Goal: Task Accomplishment & Management: Manage account settings

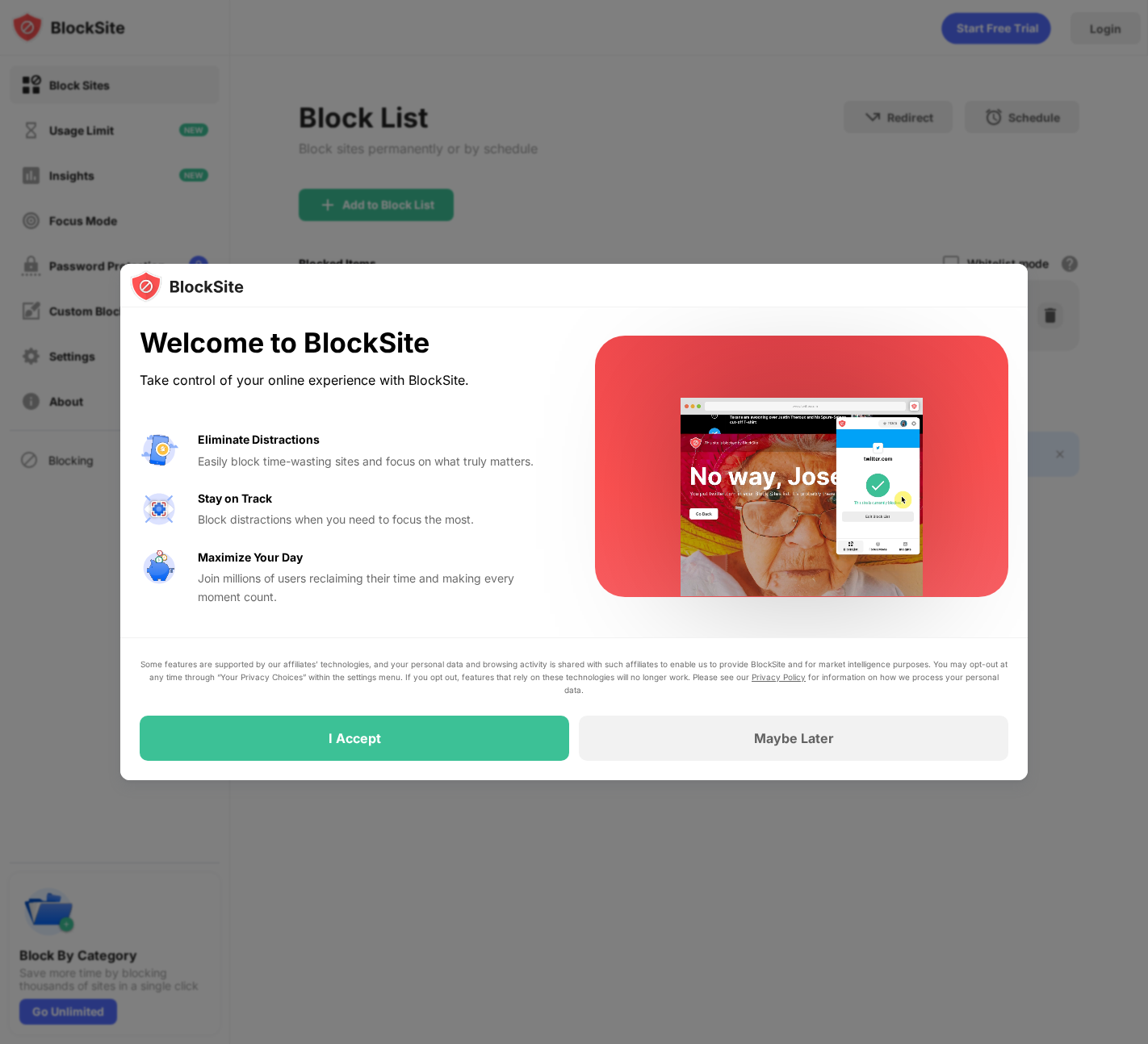
click at [614, 431] on div at bounding box center [802, 467] width 413 height 262
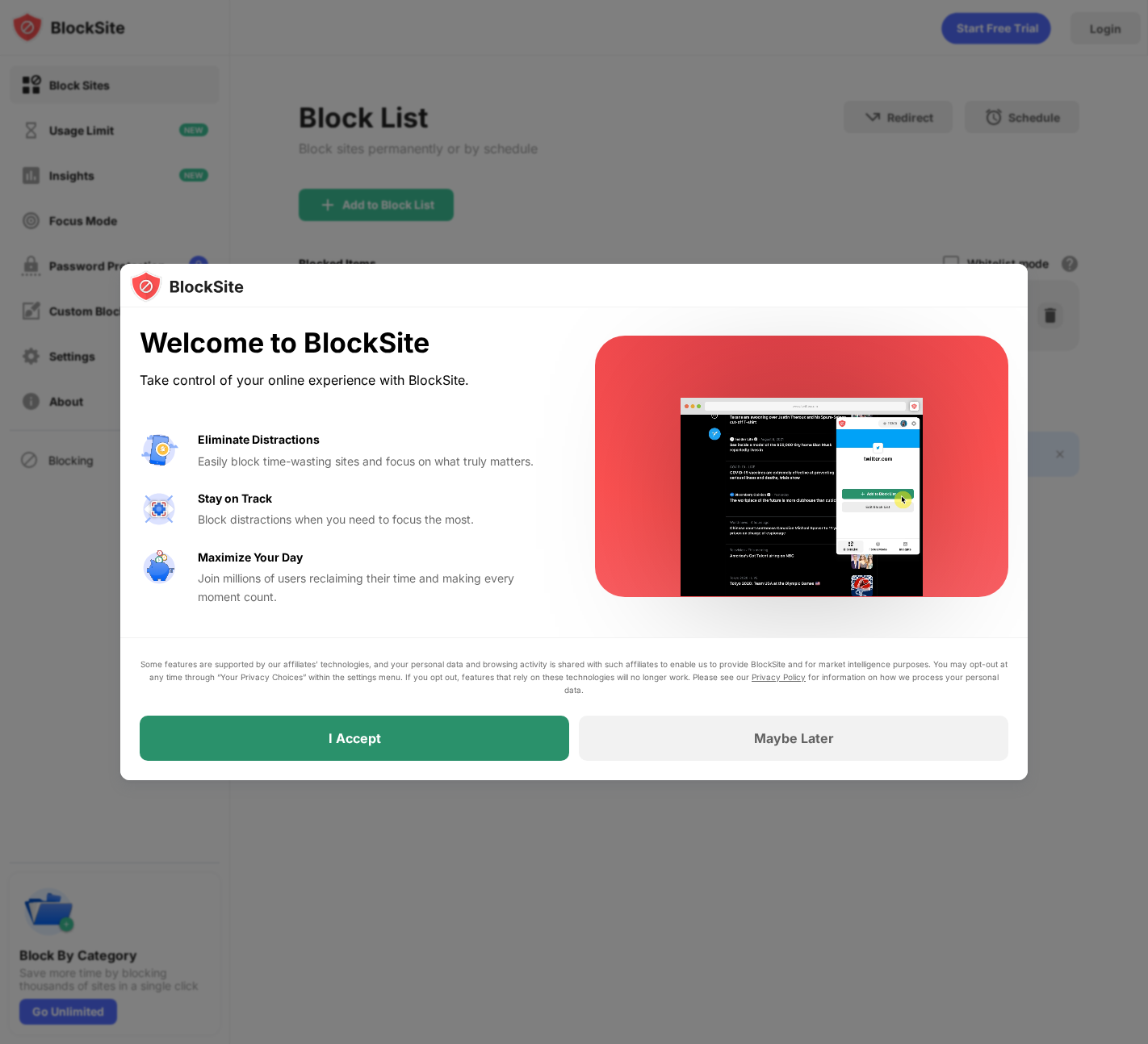
click at [528, 734] on div "I Accept" at bounding box center [354, 738] width 429 height 45
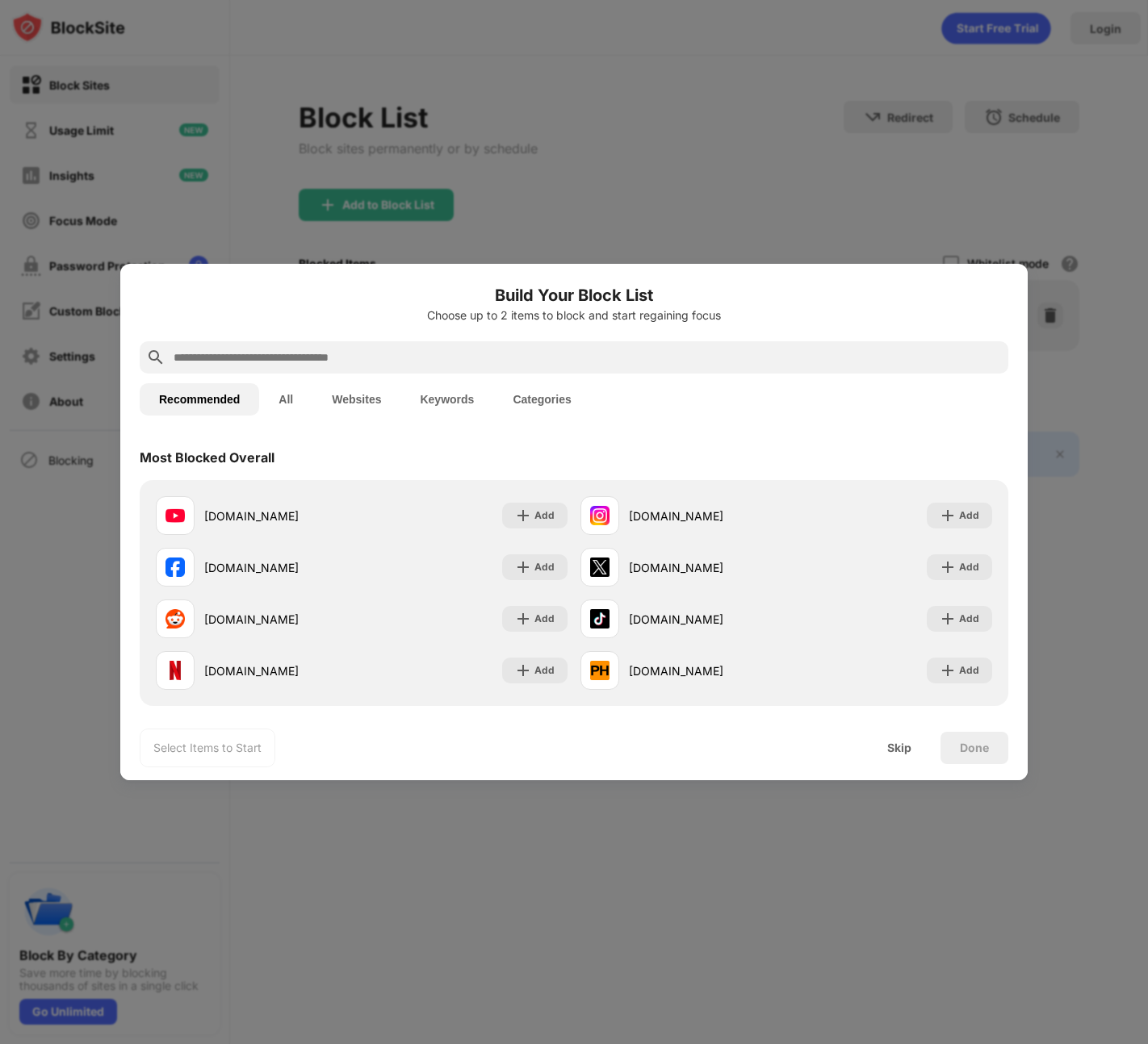
click at [531, 736] on div "Select Items to Start Skip Done" at bounding box center [574, 748] width 908 height 65
click at [940, 515] on img at bounding box center [948, 516] width 16 height 16
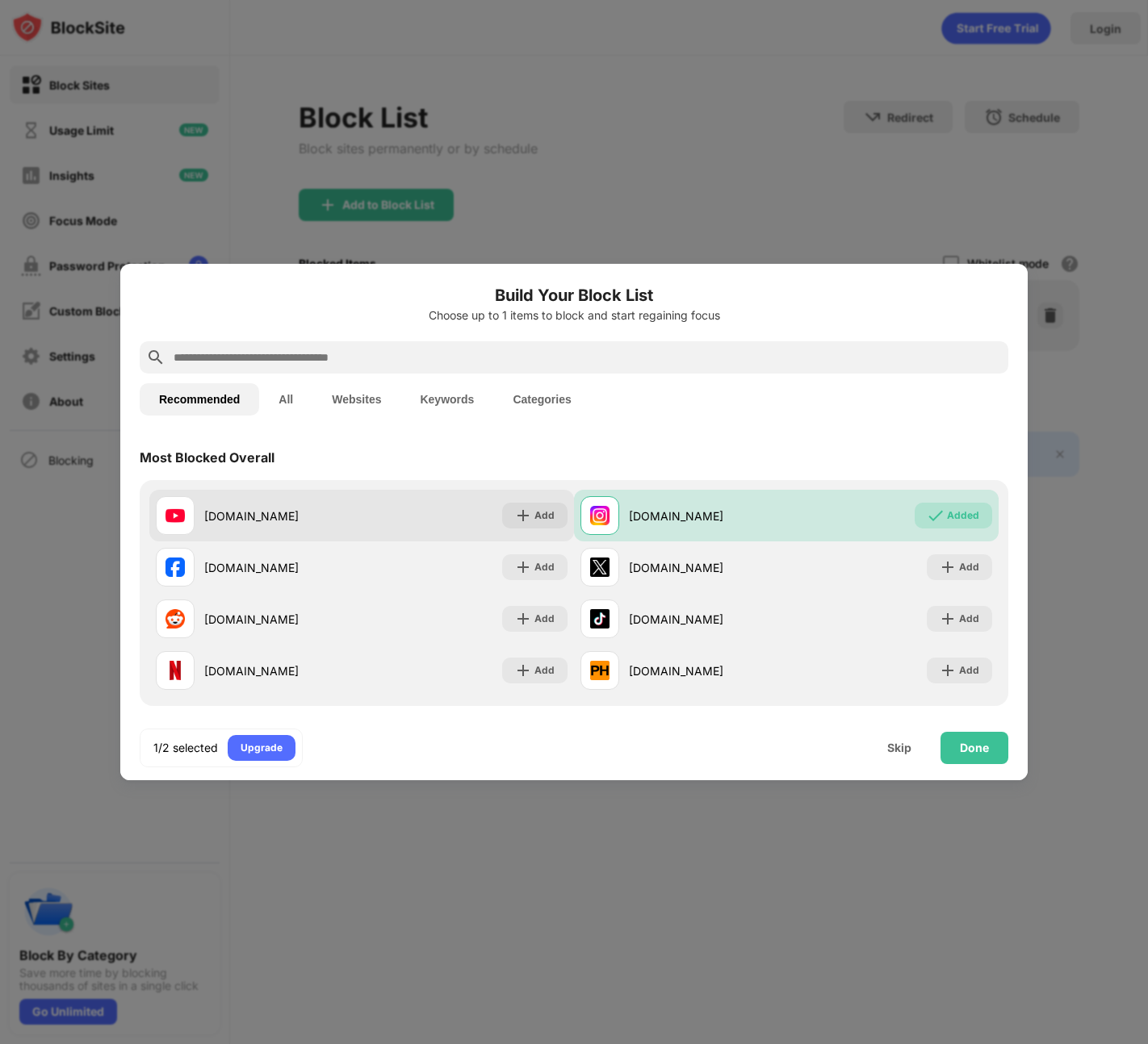
click at [535, 516] on div "Add" at bounding box center [545, 516] width 21 height 16
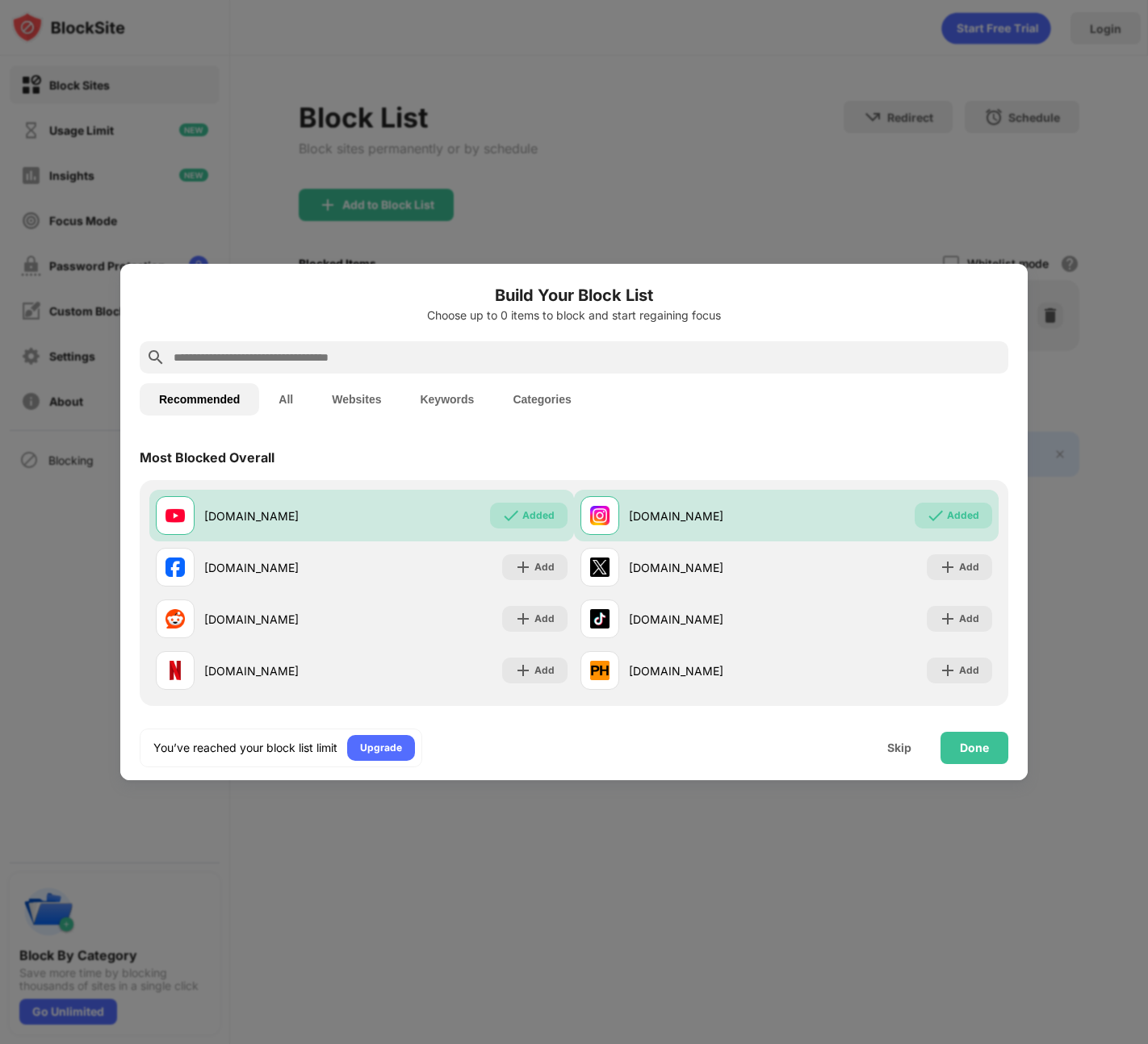
click at [965, 731] on div "You’ve reached your block list limit Upgrade Skip Done" at bounding box center [574, 748] width 908 height 65
click at [979, 747] on div "Done" at bounding box center [974, 747] width 29 height 13
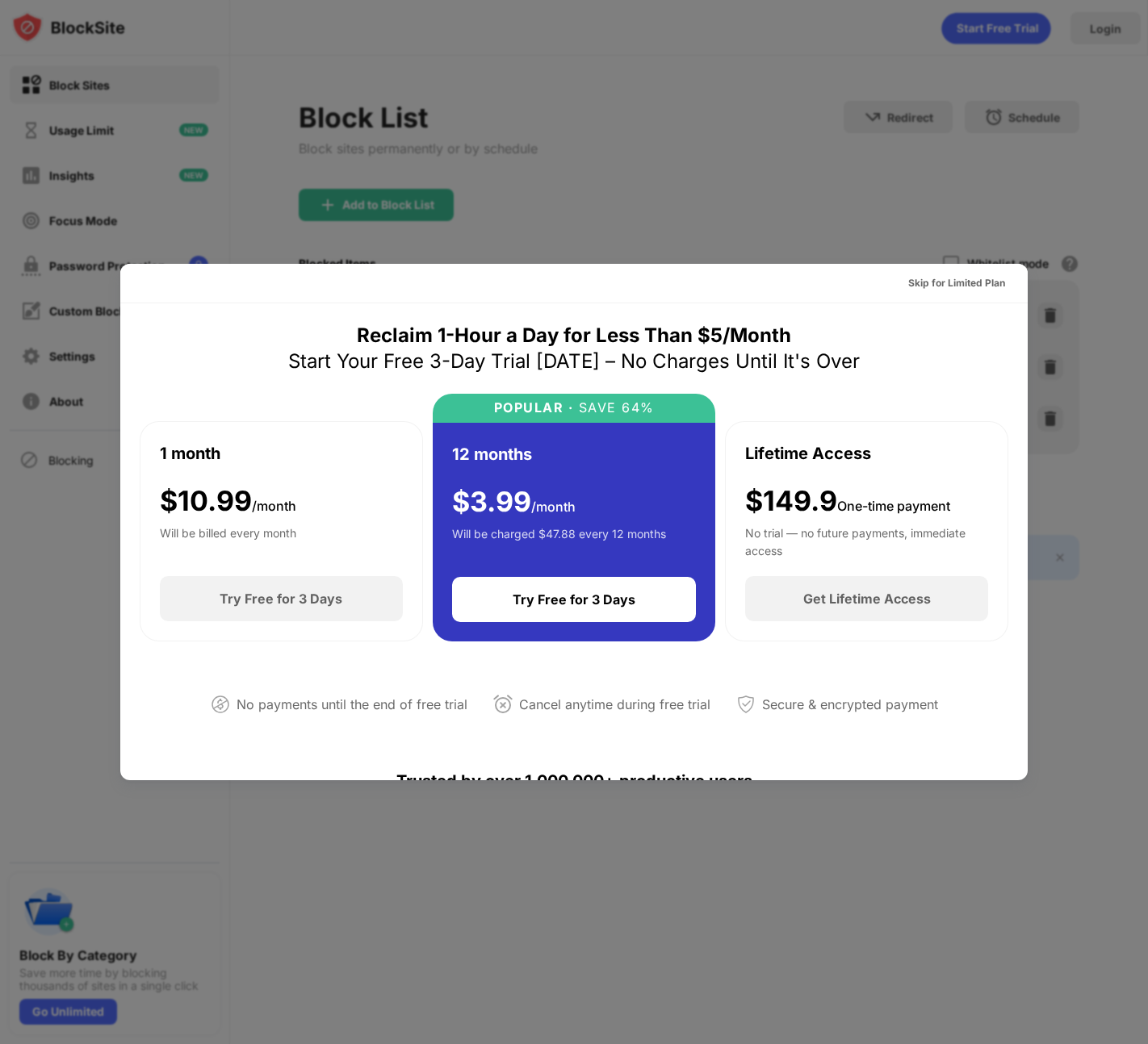
click at [969, 286] on div "Skip for Limited Plan" at bounding box center [956, 283] width 97 height 16
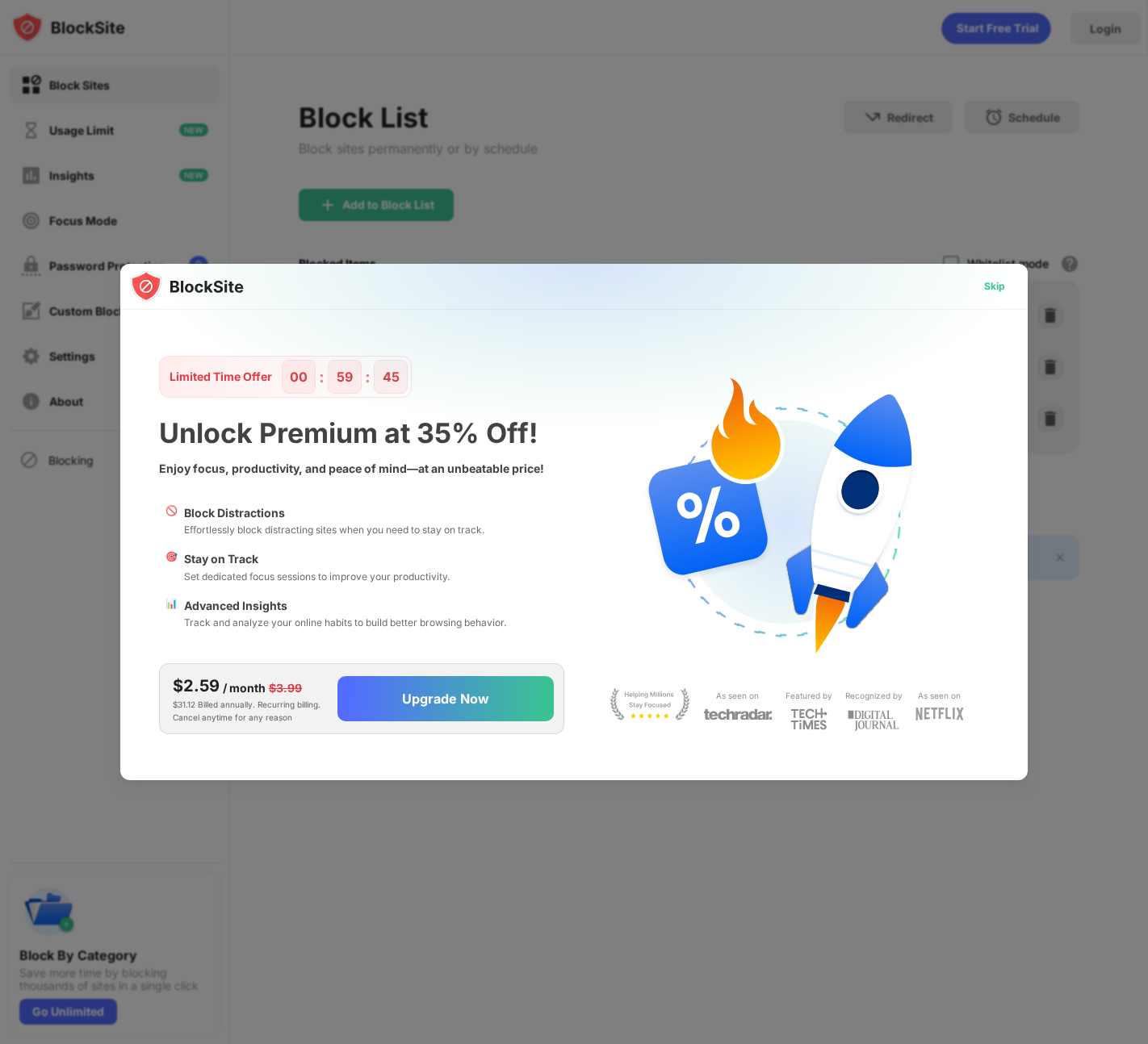
click at [990, 280] on div "Skip" at bounding box center [995, 286] width 21 height 16
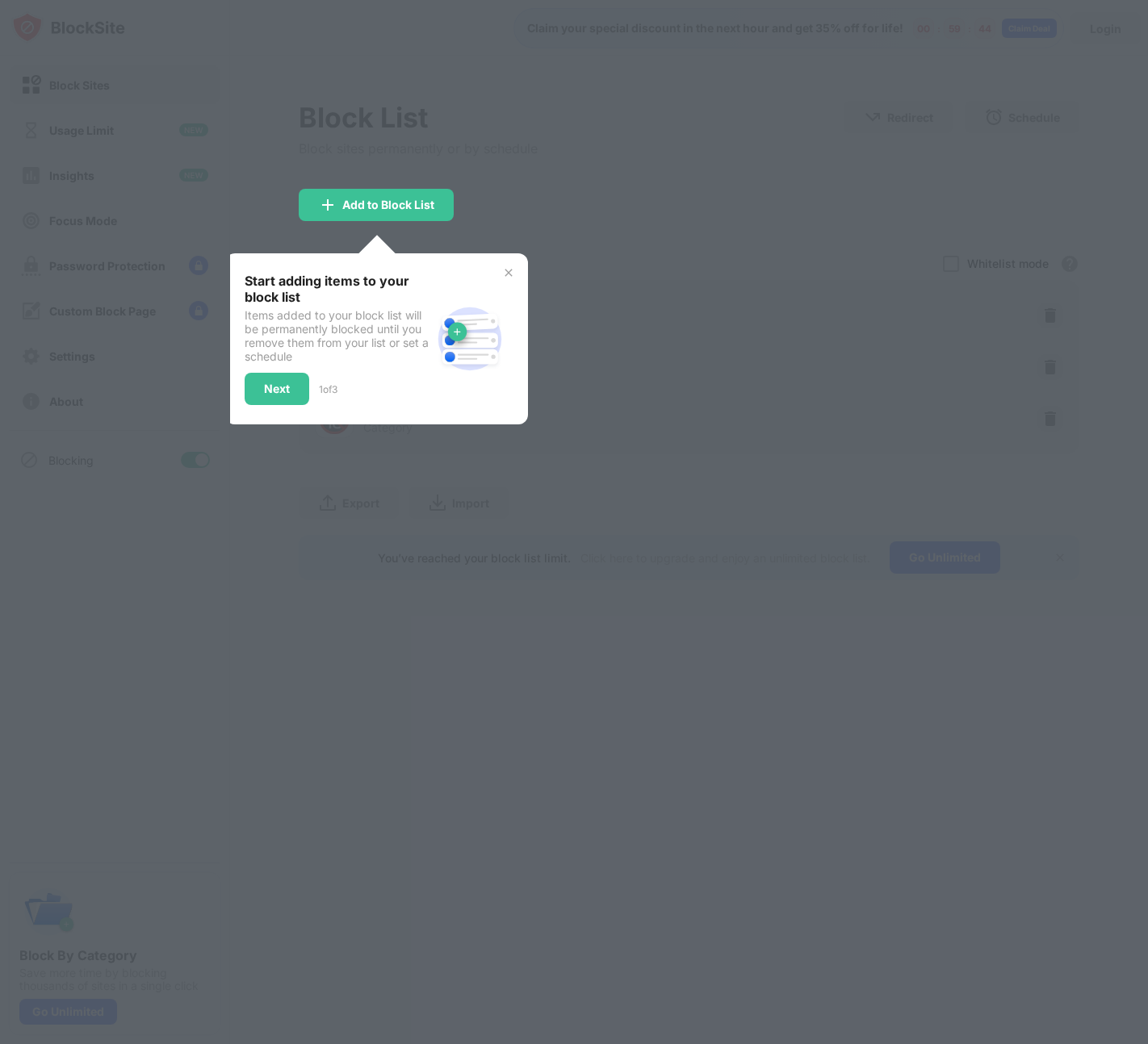
click at [510, 274] on img at bounding box center [508, 272] width 13 height 13
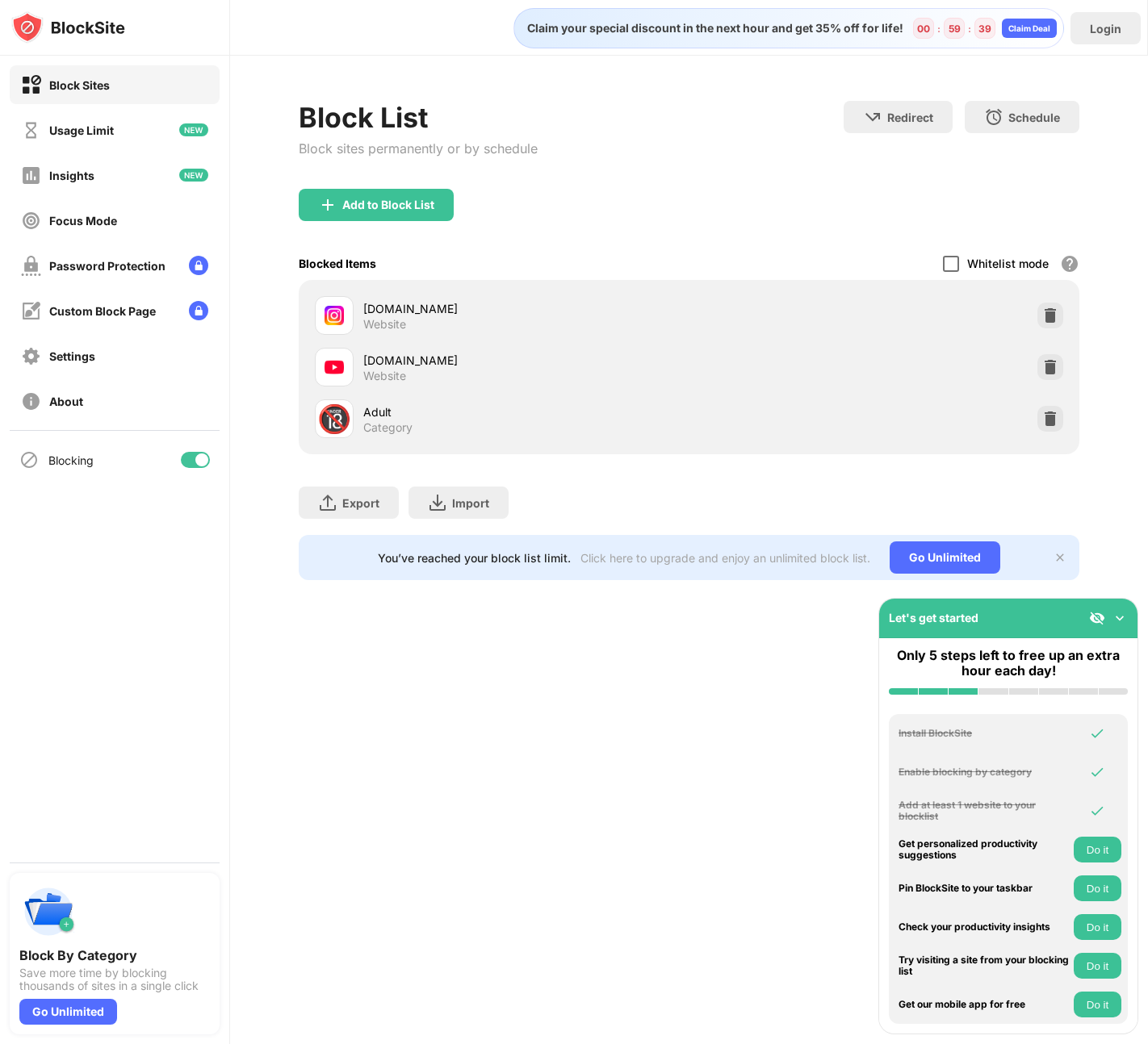
click at [959, 266] on div at bounding box center [950, 263] width 16 height 16
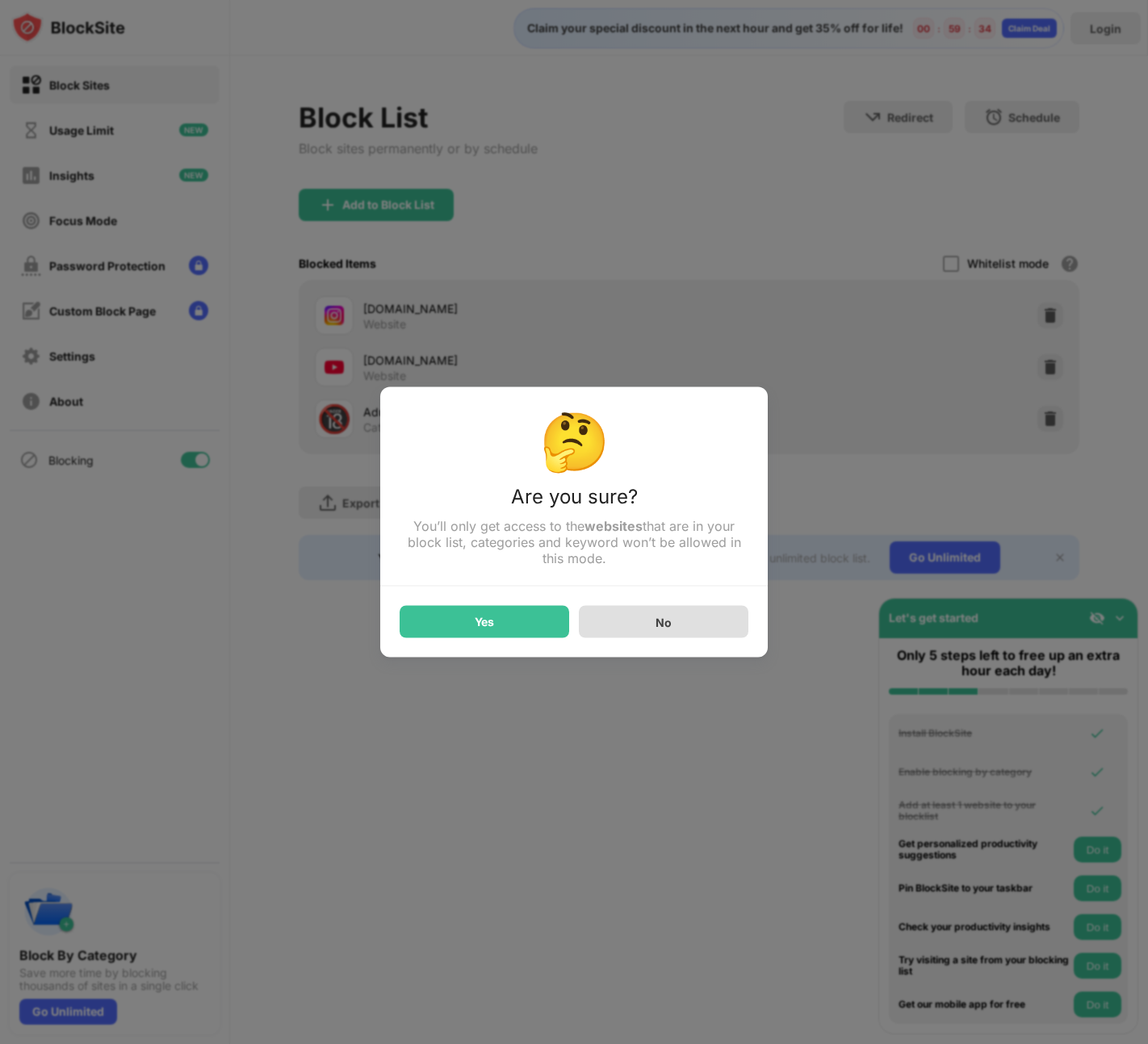
click at [651, 628] on div "No" at bounding box center [664, 622] width 169 height 32
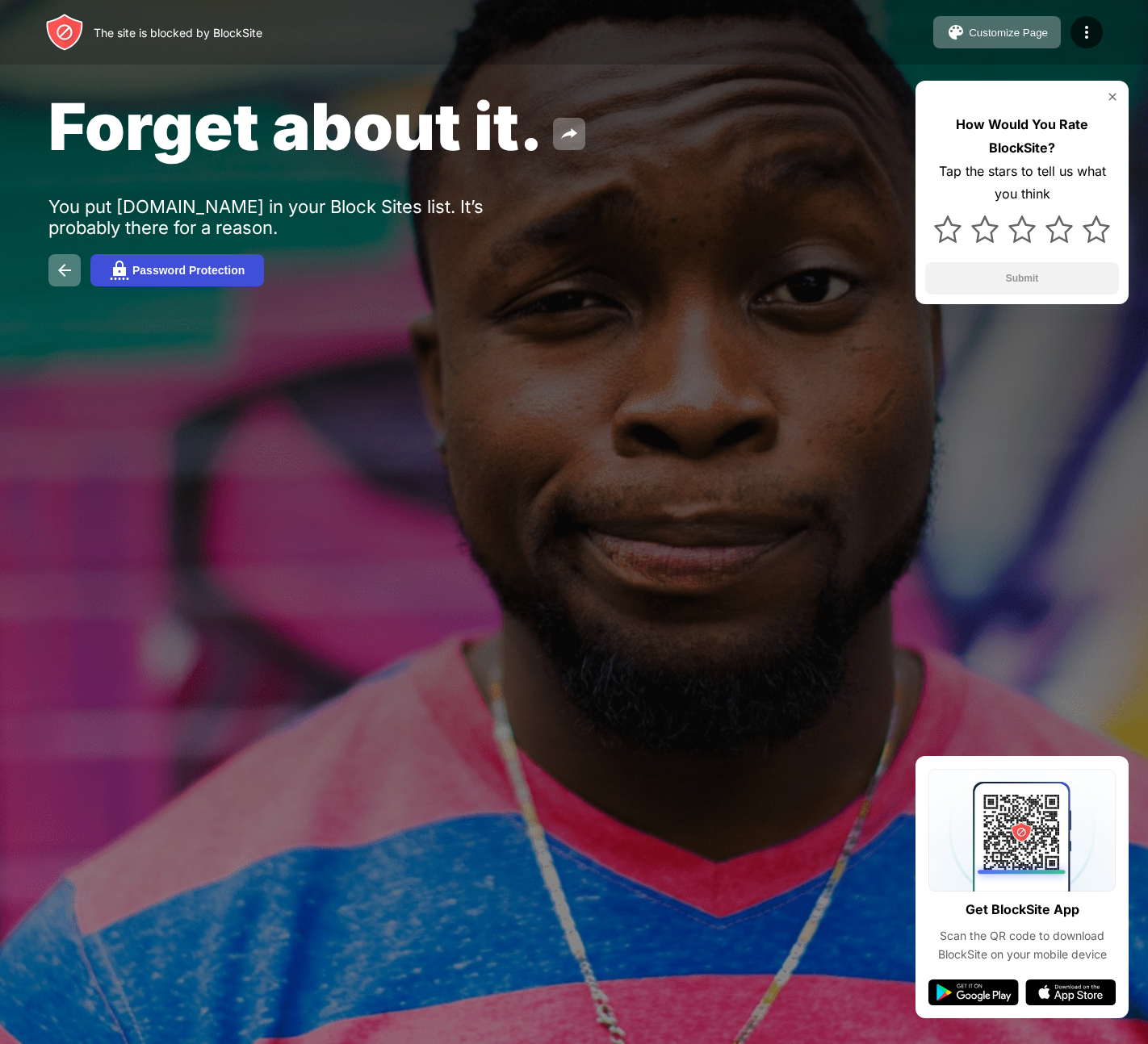
click at [208, 270] on div "Password Protection" at bounding box center [188, 270] width 112 height 13
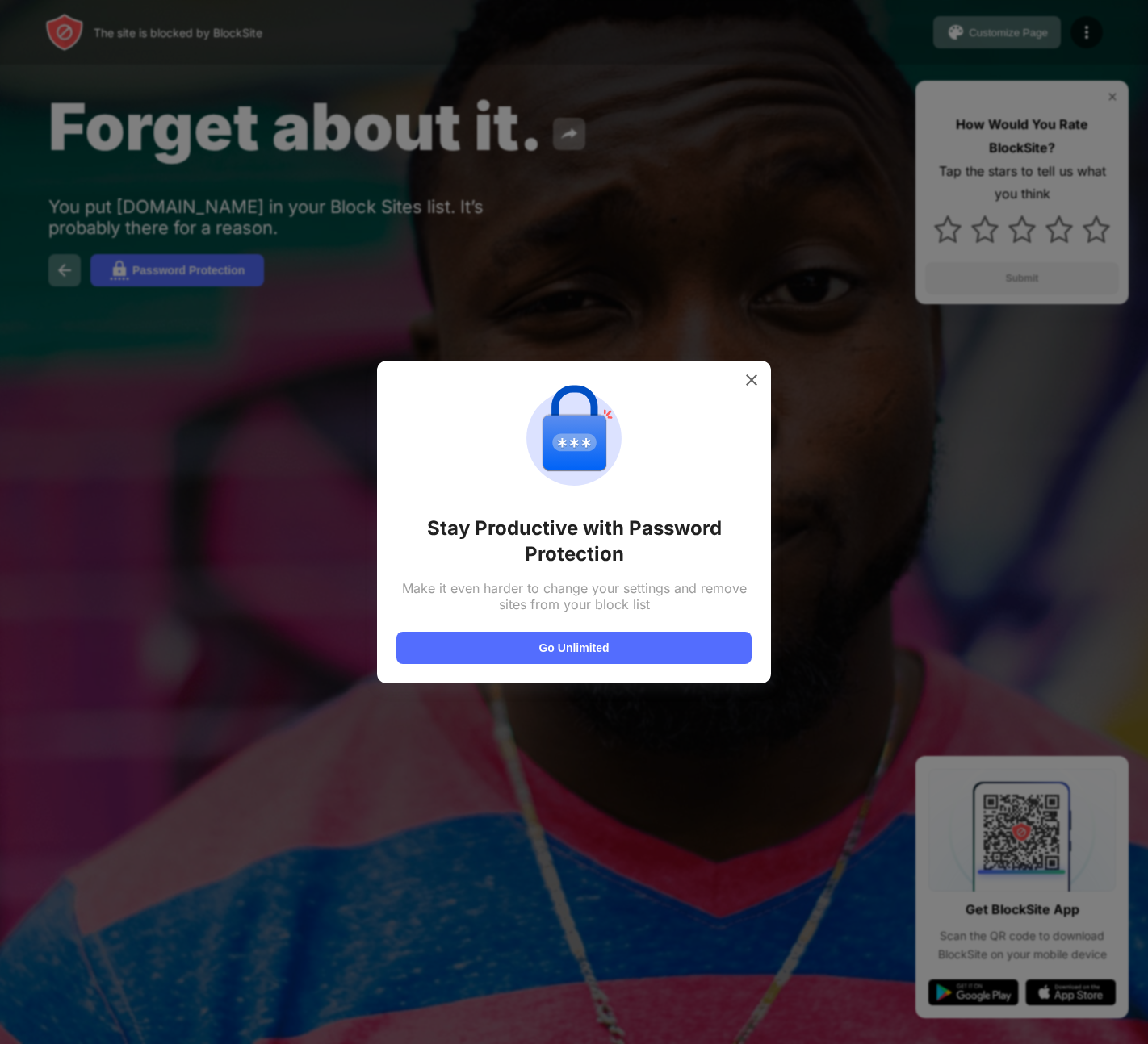
click at [71, 268] on div at bounding box center [574, 522] width 1148 height 1044
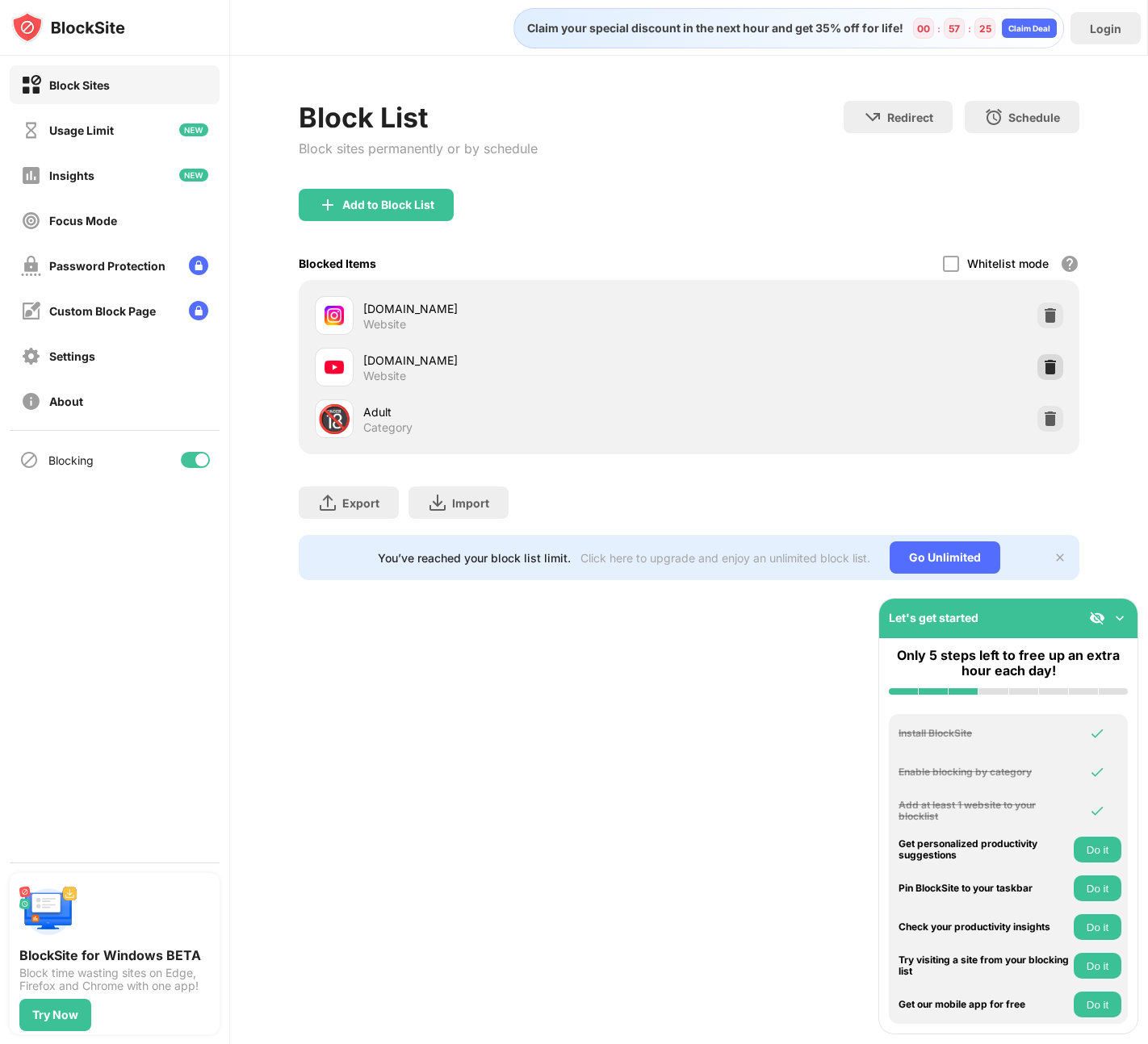
click at [1052, 361] on img at bounding box center [1050, 367] width 16 height 16
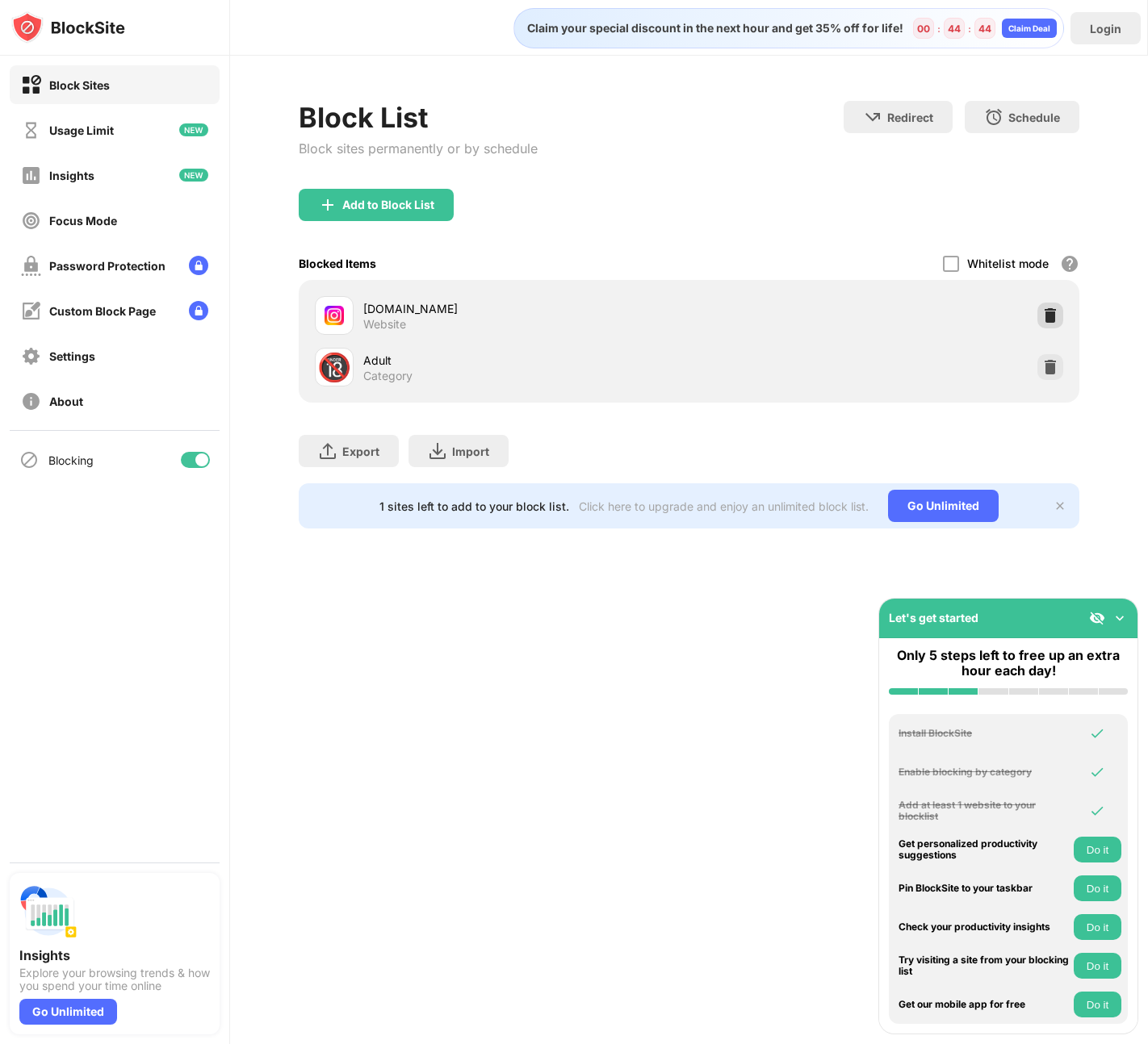
click at [1053, 310] on img at bounding box center [1050, 316] width 16 height 16
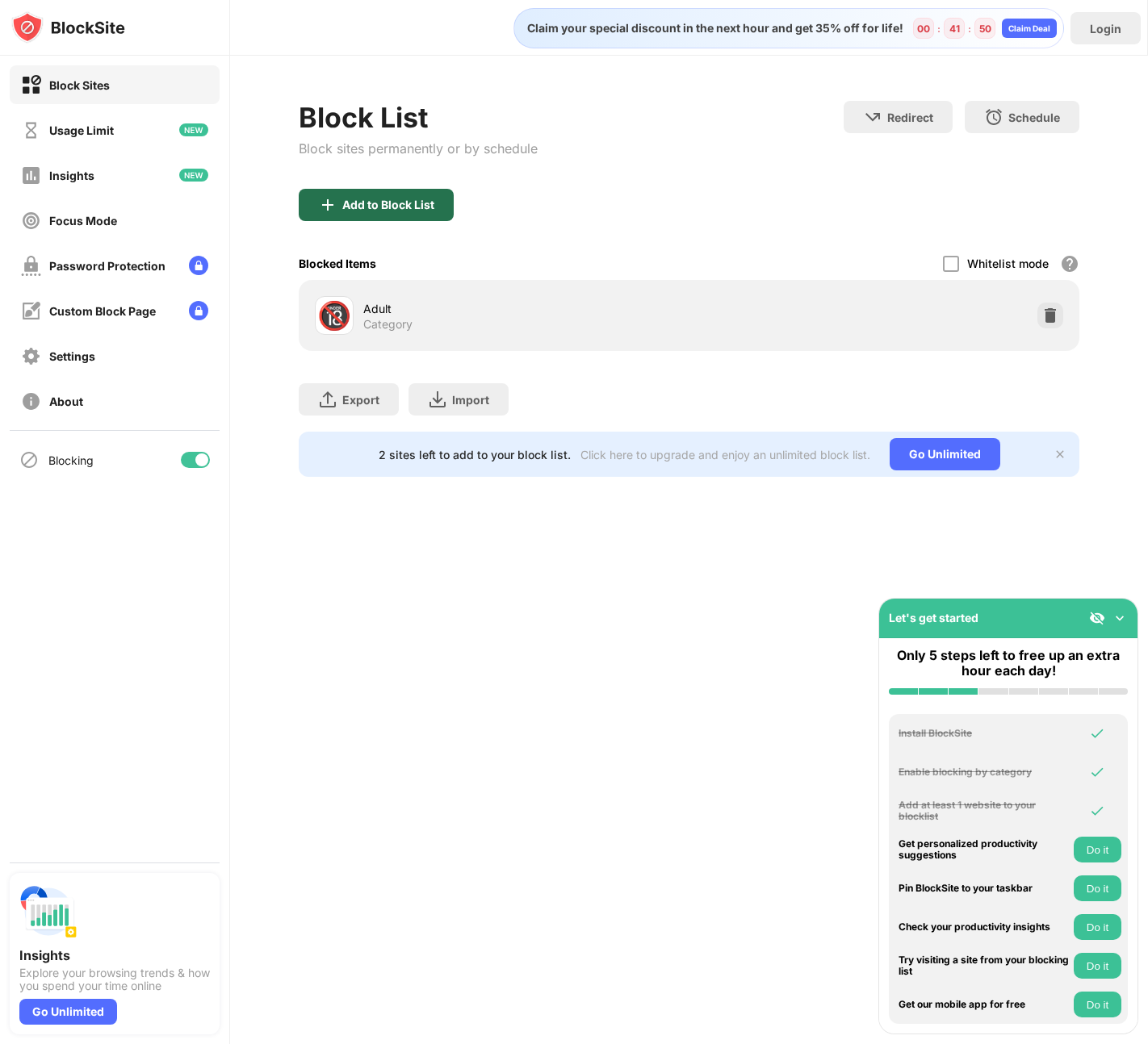
click at [368, 213] on div "Add to Block List" at bounding box center [376, 205] width 155 height 32
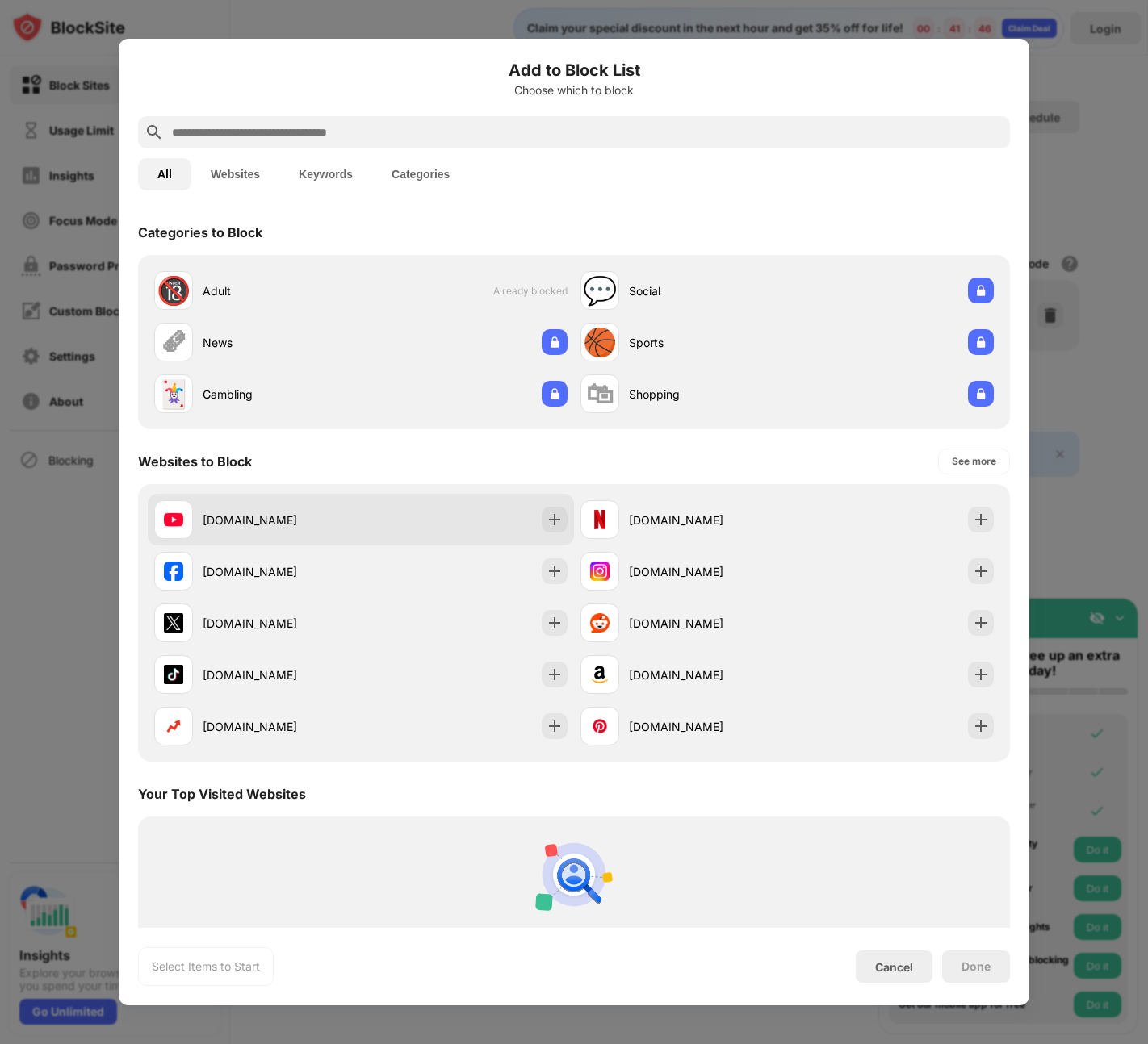
click at [549, 518] on img at bounding box center [554, 519] width 16 height 16
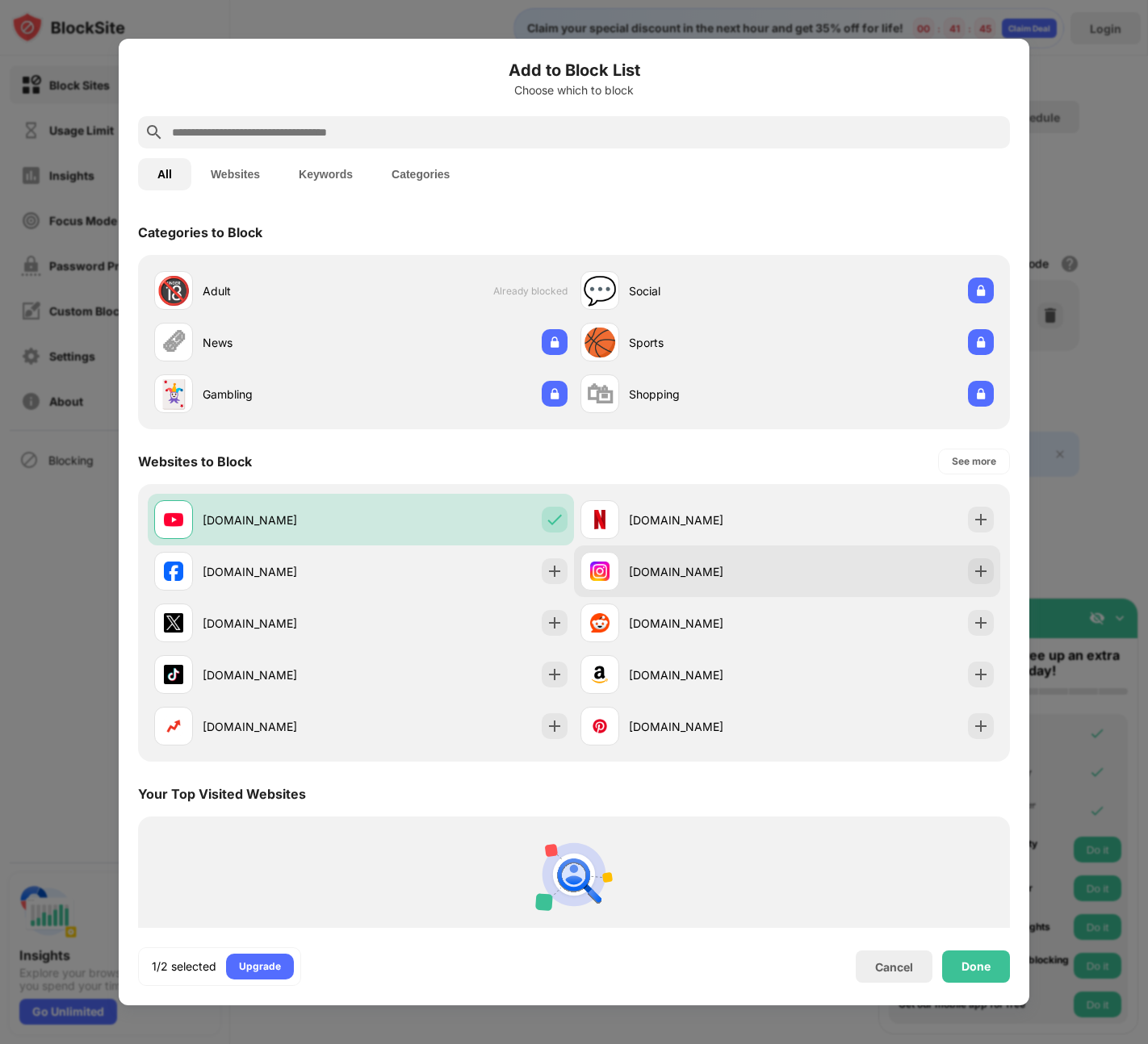
click at [973, 574] on img at bounding box center [980, 571] width 16 height 16
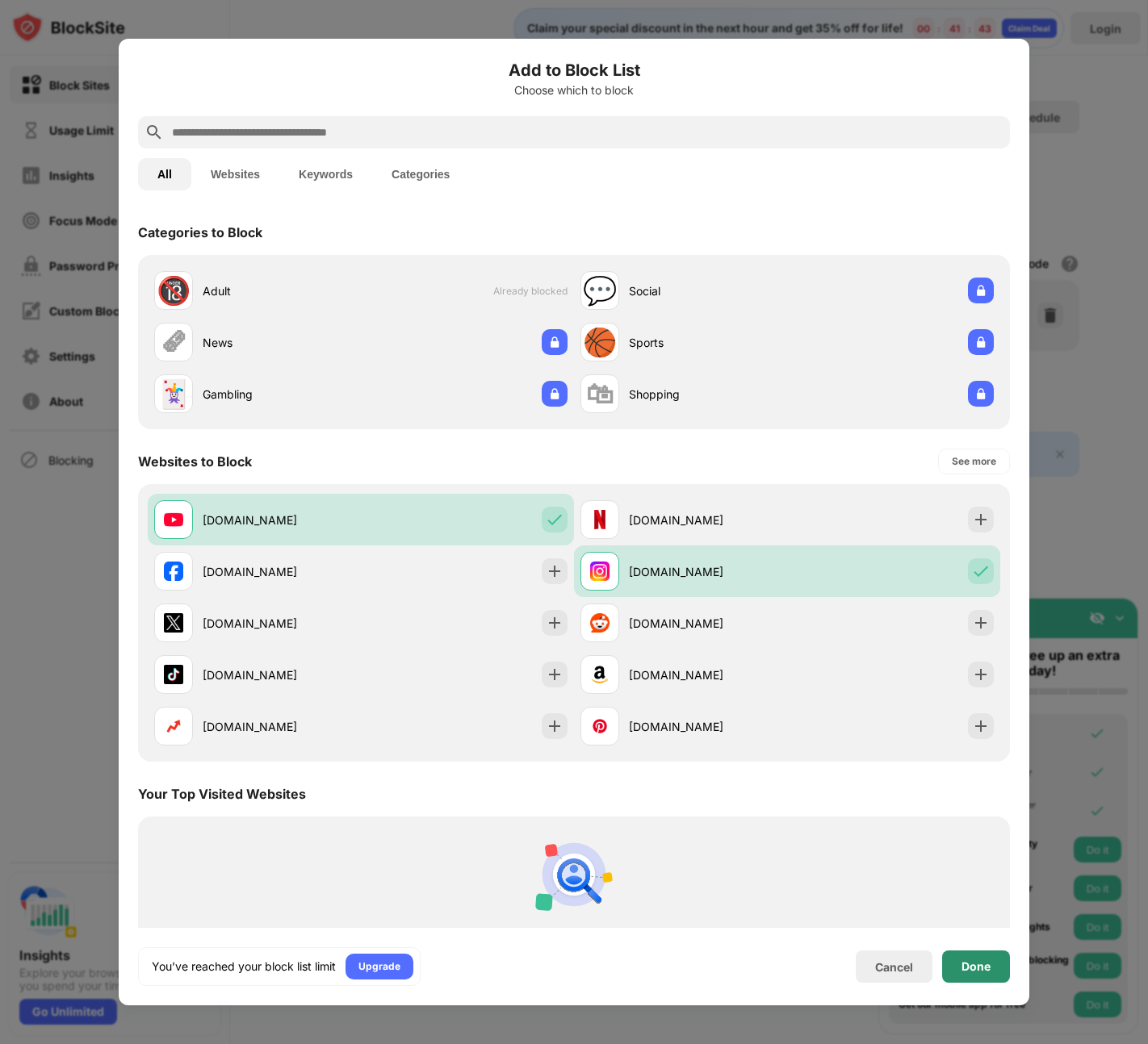
click at [968, 964] on div "Done" at bounding box center [976, 966] width 29 height 13
